Goal: Navigation & Orientation: Find specific page/section

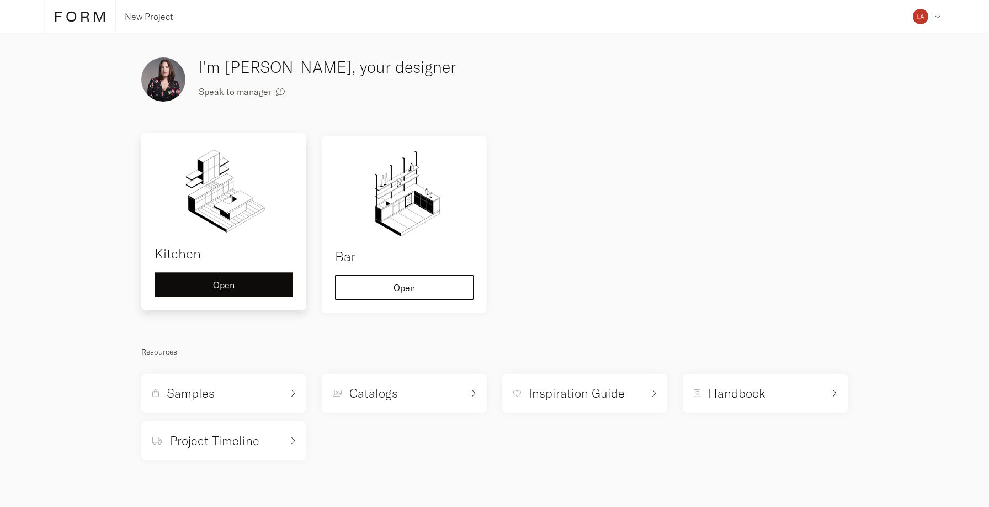
click at [238, 278] on button "Open" at bounding box center [224, 284] width 139 height 25
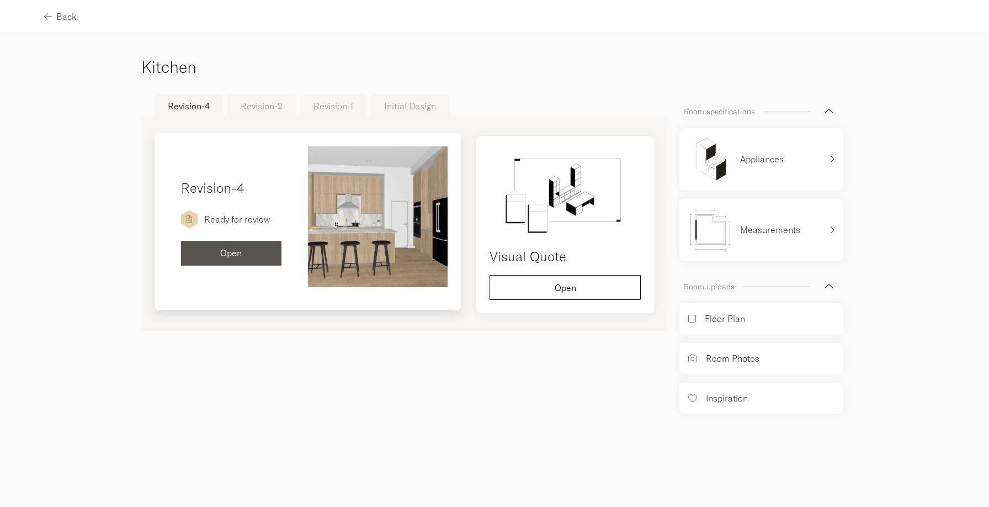
click at [237, 252] on span "Open" at bounding box center [231, 252] width 22 height 9
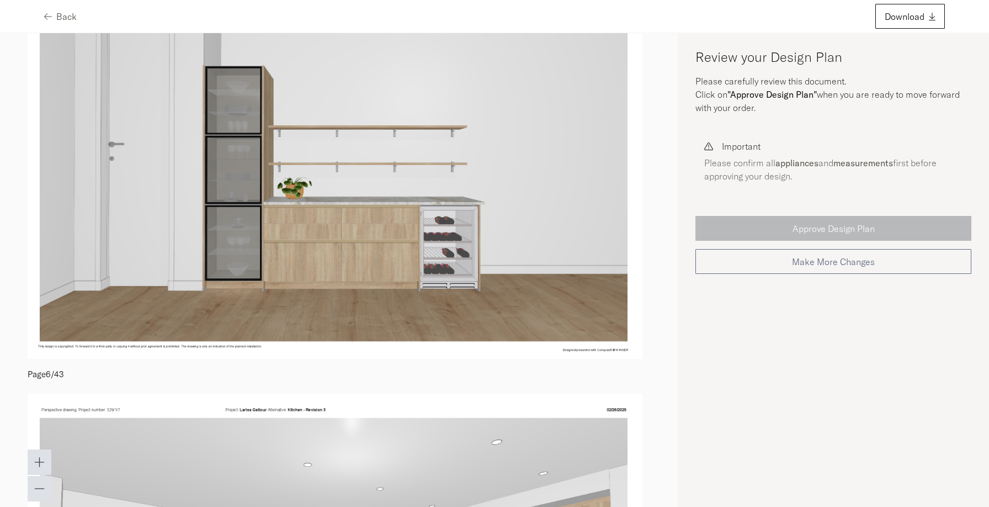
scroll to position [1851, 0]
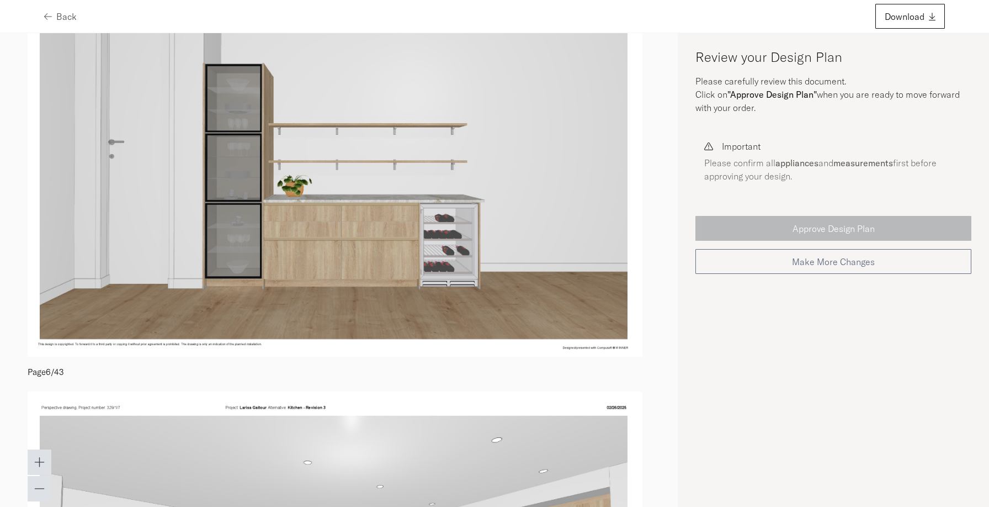
click at [531, 254] on img at bounding box center [335, 158] width 615 height 398
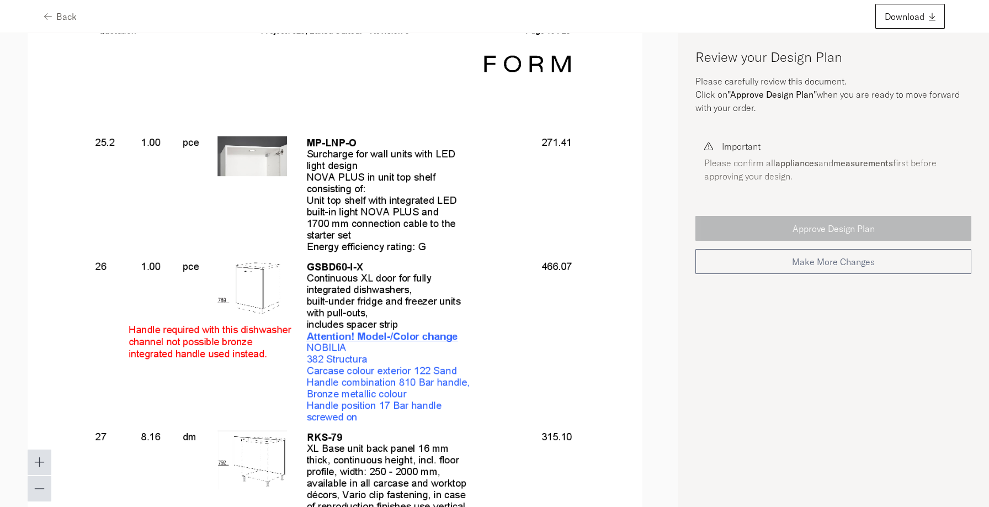
scroll to position [15346, 0]
